Goal: Find specific page/section: Find specific page/section

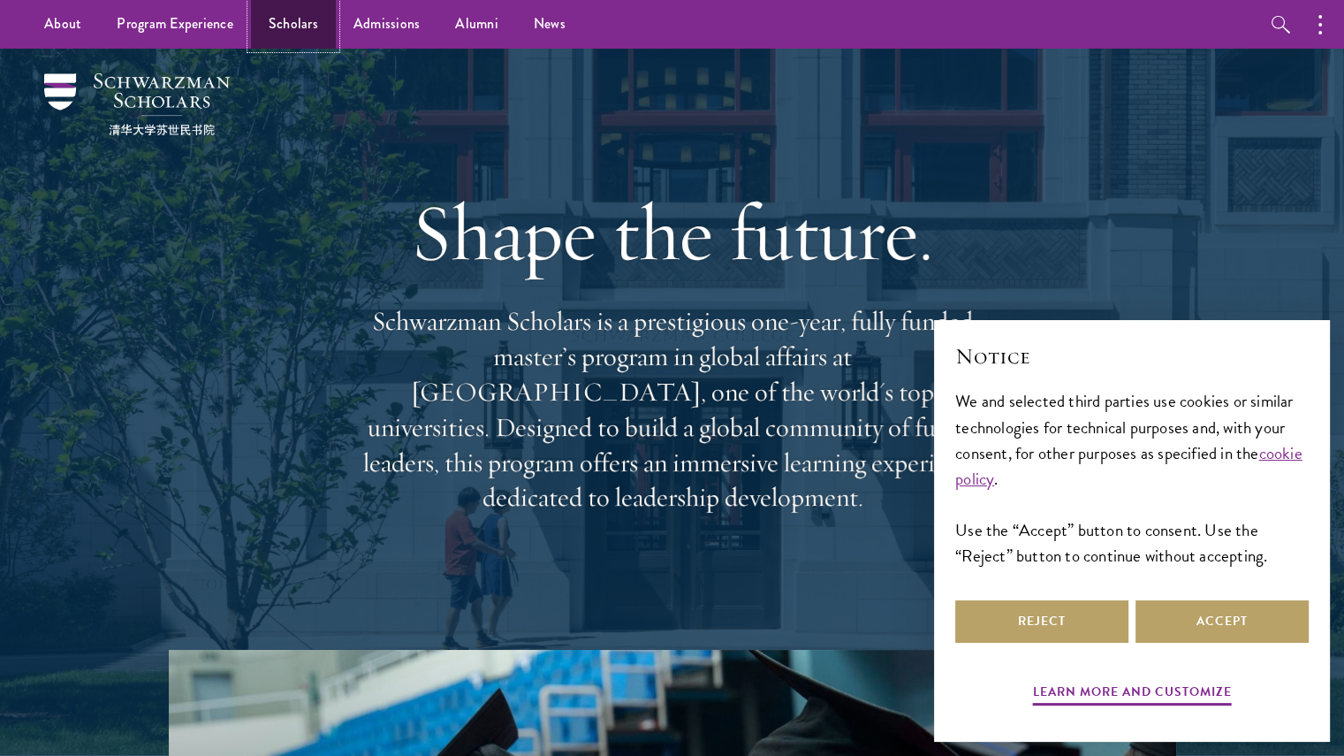
click at [279, 25] on link "Scholars" at bounding box center [293, 24] width 85 height 49
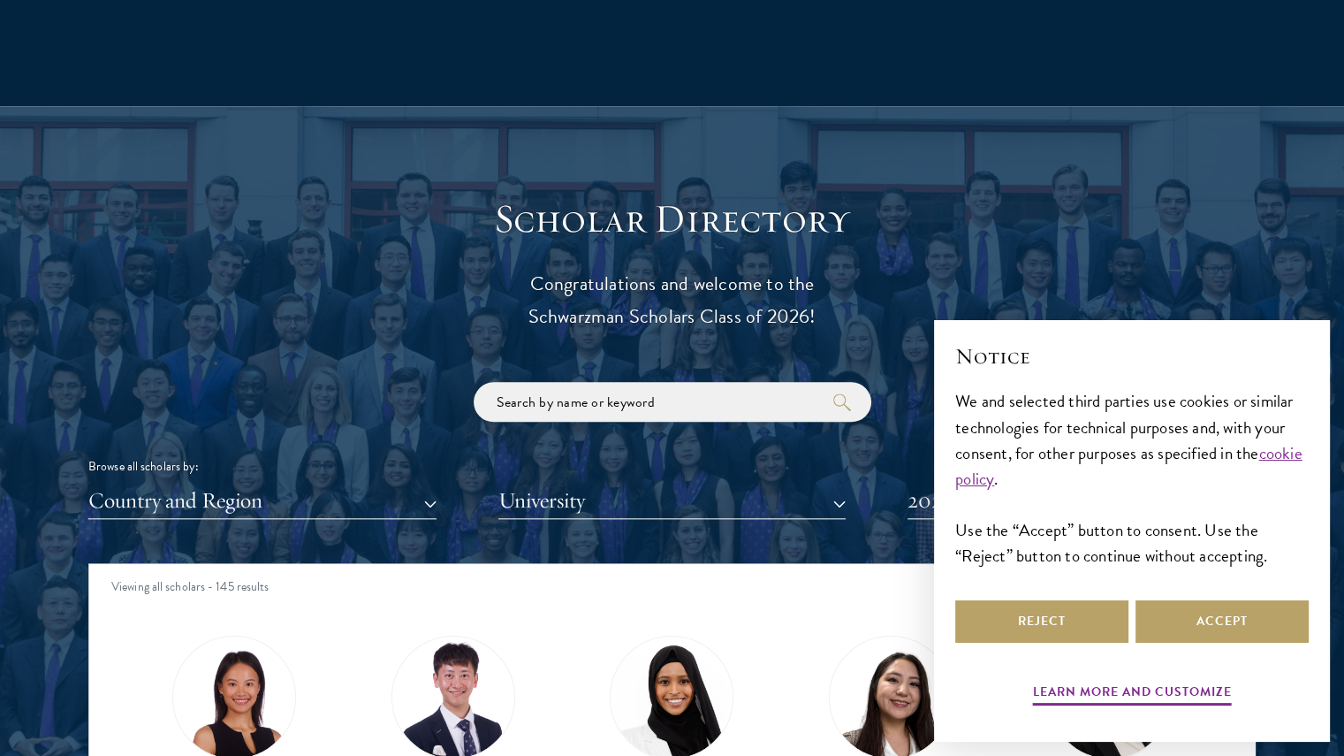
scroll to position [1789, 0]
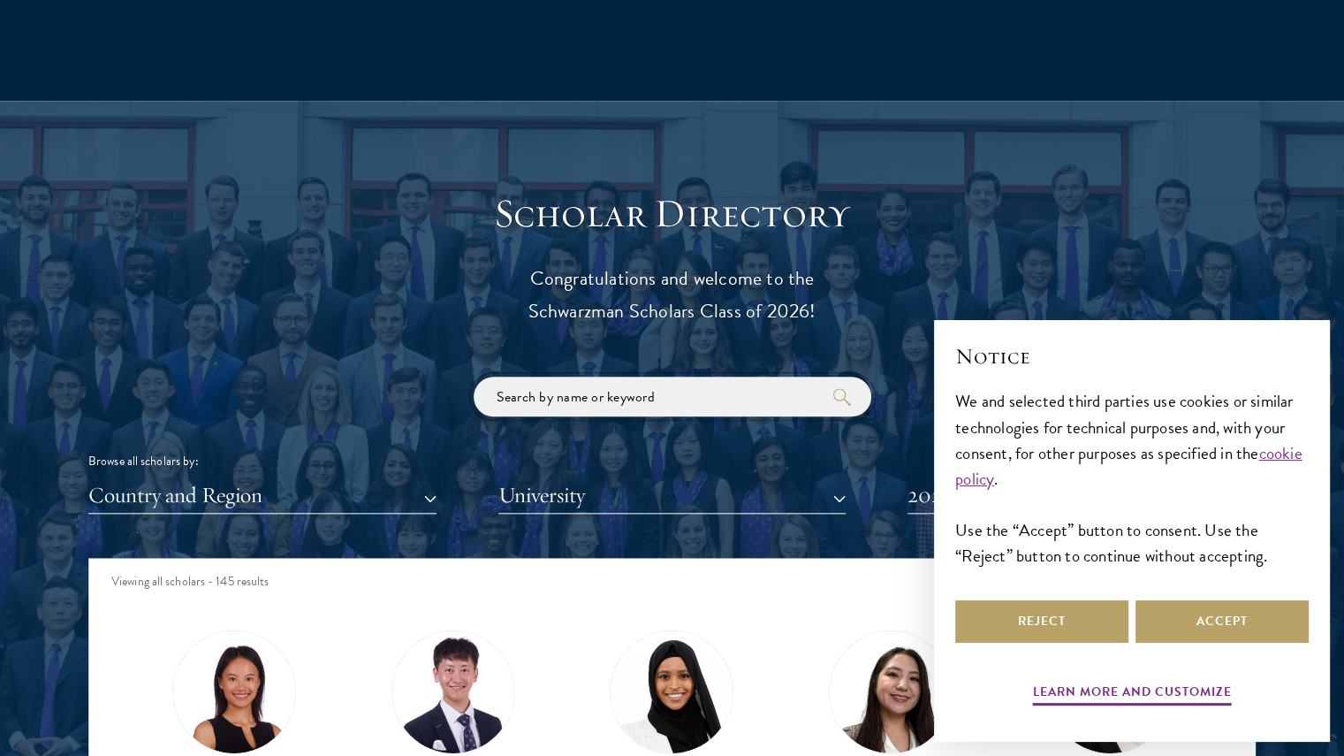
click at [521, 393] on input "search" at bounding box center [673, 397] width 398 height 40
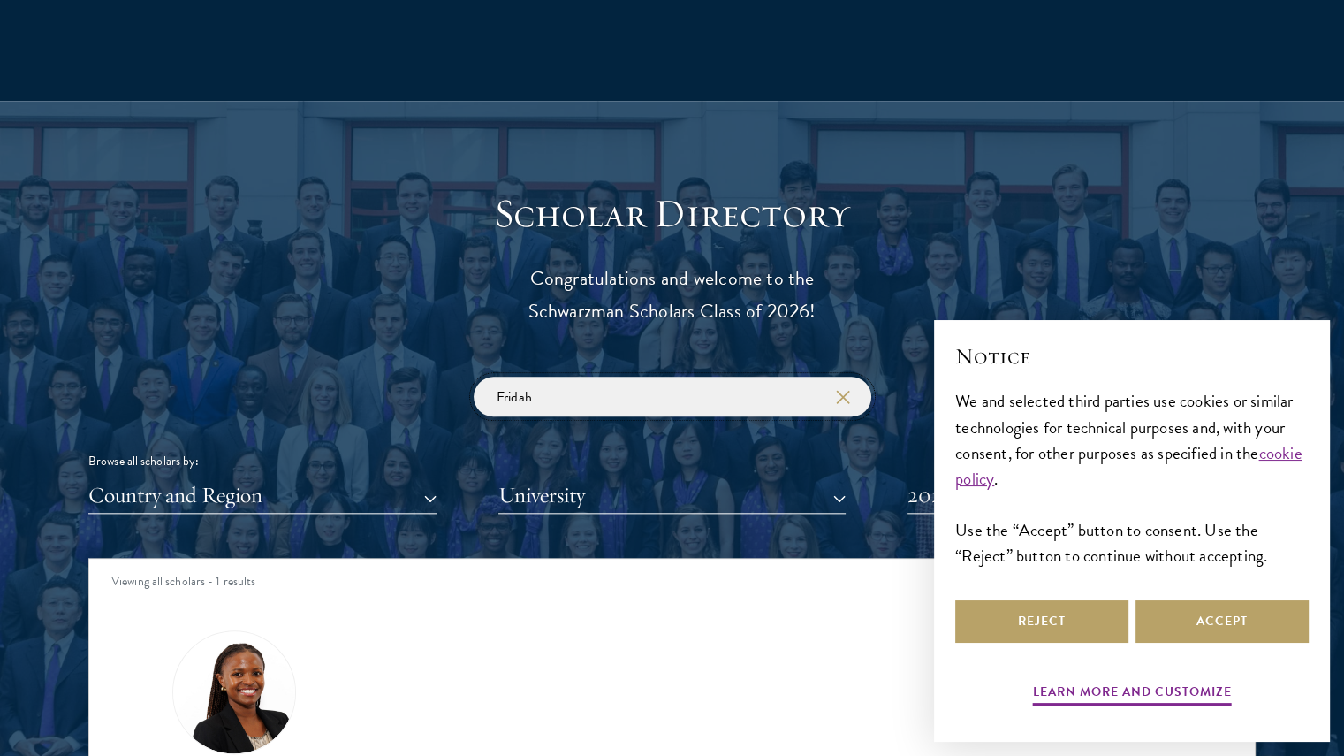
type input "Fridah"
